Goal: Check status: Check status

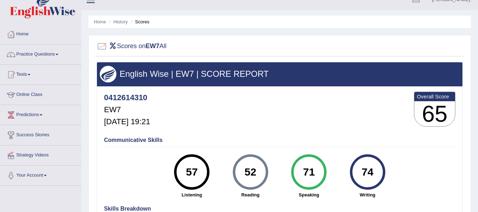
scroll to position [12, 0]
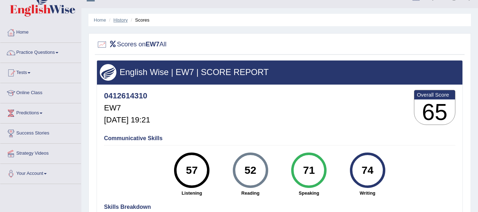
click at [120, 18] on link "History" at bounding box center [121, 19] width 14 height 5
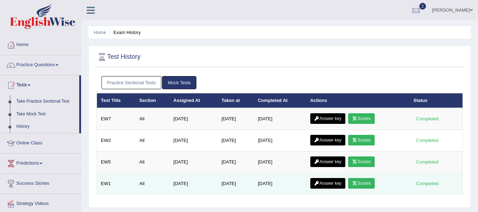
click at [374, 186] on link "Scores" at bounding box center [361, 183] width 26 height 11
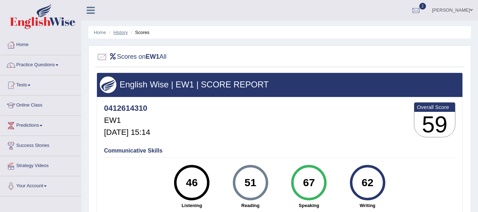
click at [125, 31] on link "History" at bounding box center [121, 32] width 14 height 5
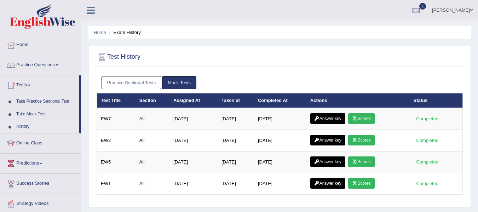
click at [364, 161] on link "Scores" at bounding box center [361, 162] width 26 height 11
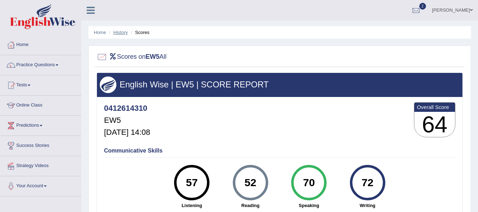
click at [121, 34] on link "History" at bounding box center [121, 32] width 14 height 5
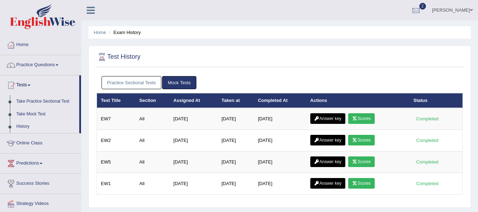
click at [364, 144] on link "Scores" at bounding box center [361, 140] width 26 height 11
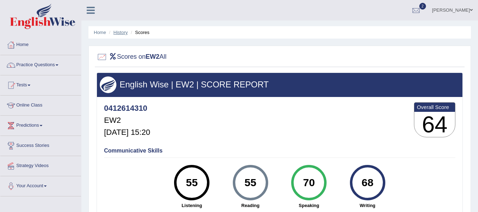
click at [121, 32] on link "History" at bounding box center [121, 32] width 14 height 5
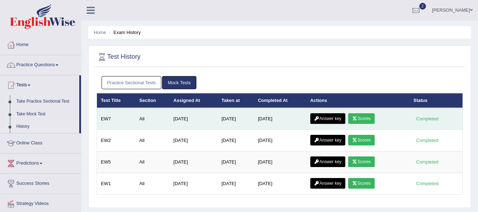
click at [371, 116] on link "Scores" at bounding box center [361, 118] width 26 height 11
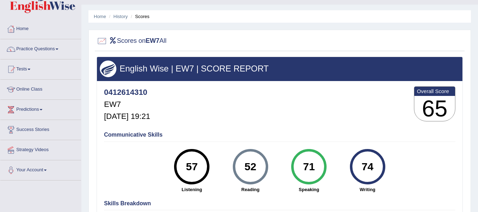
scroll to position [12, 0]
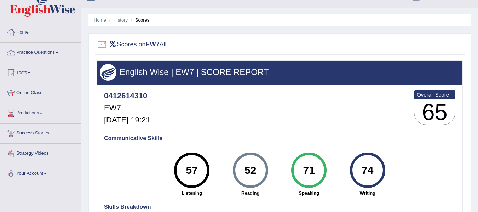
click at [123, 19] on link "History" at bounding box center [121, 19] width 14 height 5
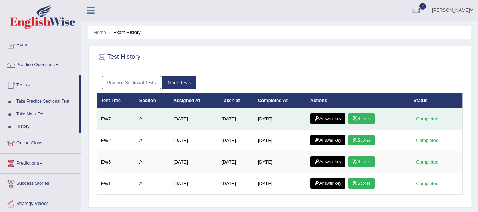
click at [342, 117] on link "Answer key" at bounding box center [328, 118] width 35 height 11
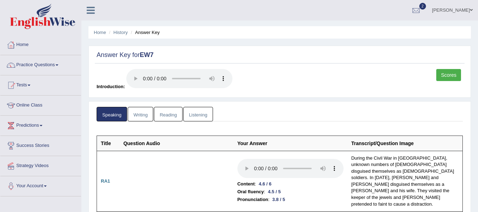
click at [140, 115] on link "Writing" at bounding box center [140, 114] width 25 height 15
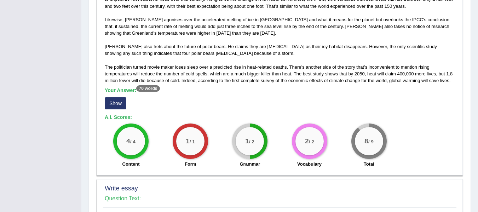
scroll to position [467, 0]
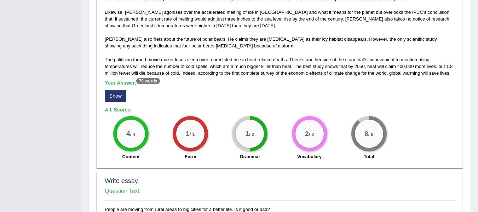
click at [114, 101] on button "Show" at bounding box center [116, 96] width 22 height 12
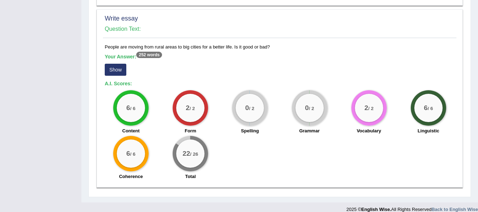
scroll to position [644, 0]
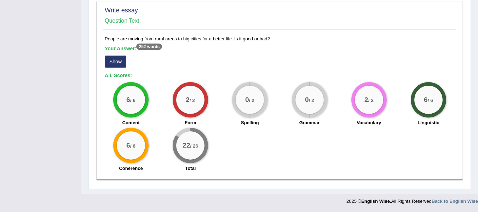
click at [114, 64] on button "Show" at bounding box center [116, 62] width 22 height 12
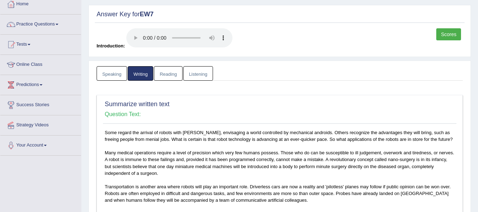
scroll to position [18, 0]
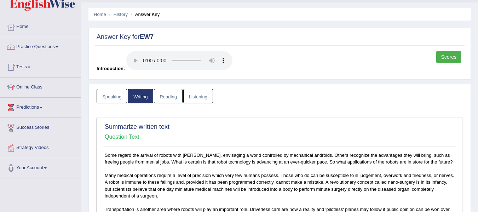
click at [162, 95] on link "Reading" at bounding box center [168, 96] width 28 height 15
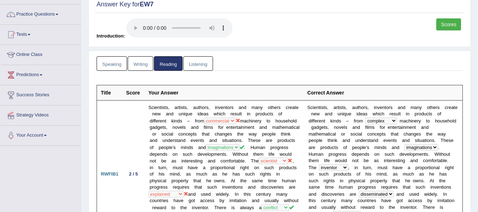
scroll to position [0, 0]
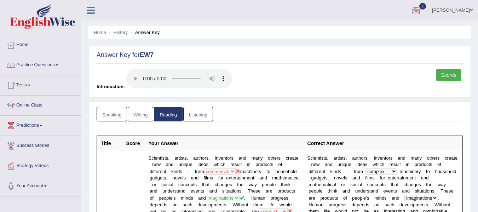
click at [190, 118] on link "Listening" at bounding box center [198, 114] width 30 height 15
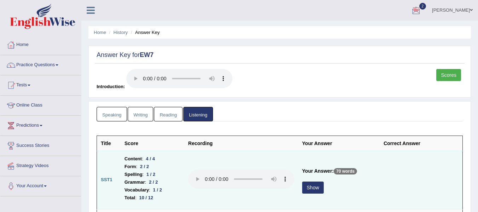
click at [315, 189] on button "Show" at bounding box center [313, 188] width 22 height 12
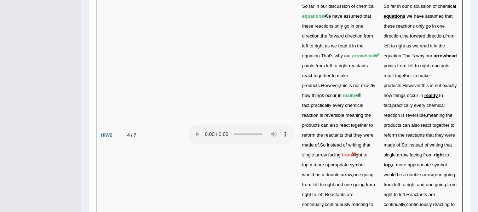
scroll to position [2295, 0]
